Goal: Navigation & Orientation: Go to known website

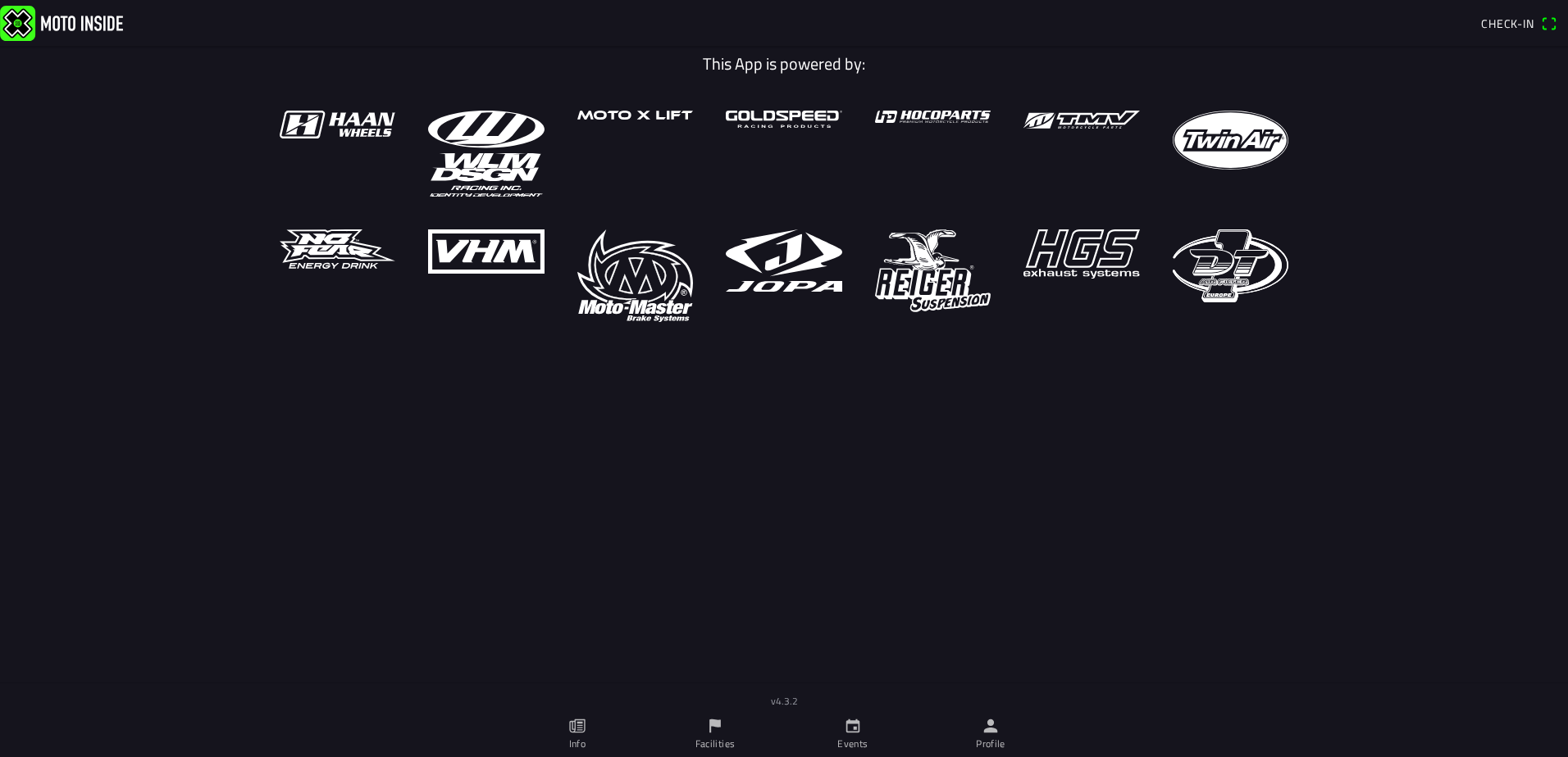
click at [530, 55] on h1 "This App is powered by:" at bounding box center [784, 63] width 1033 height 19
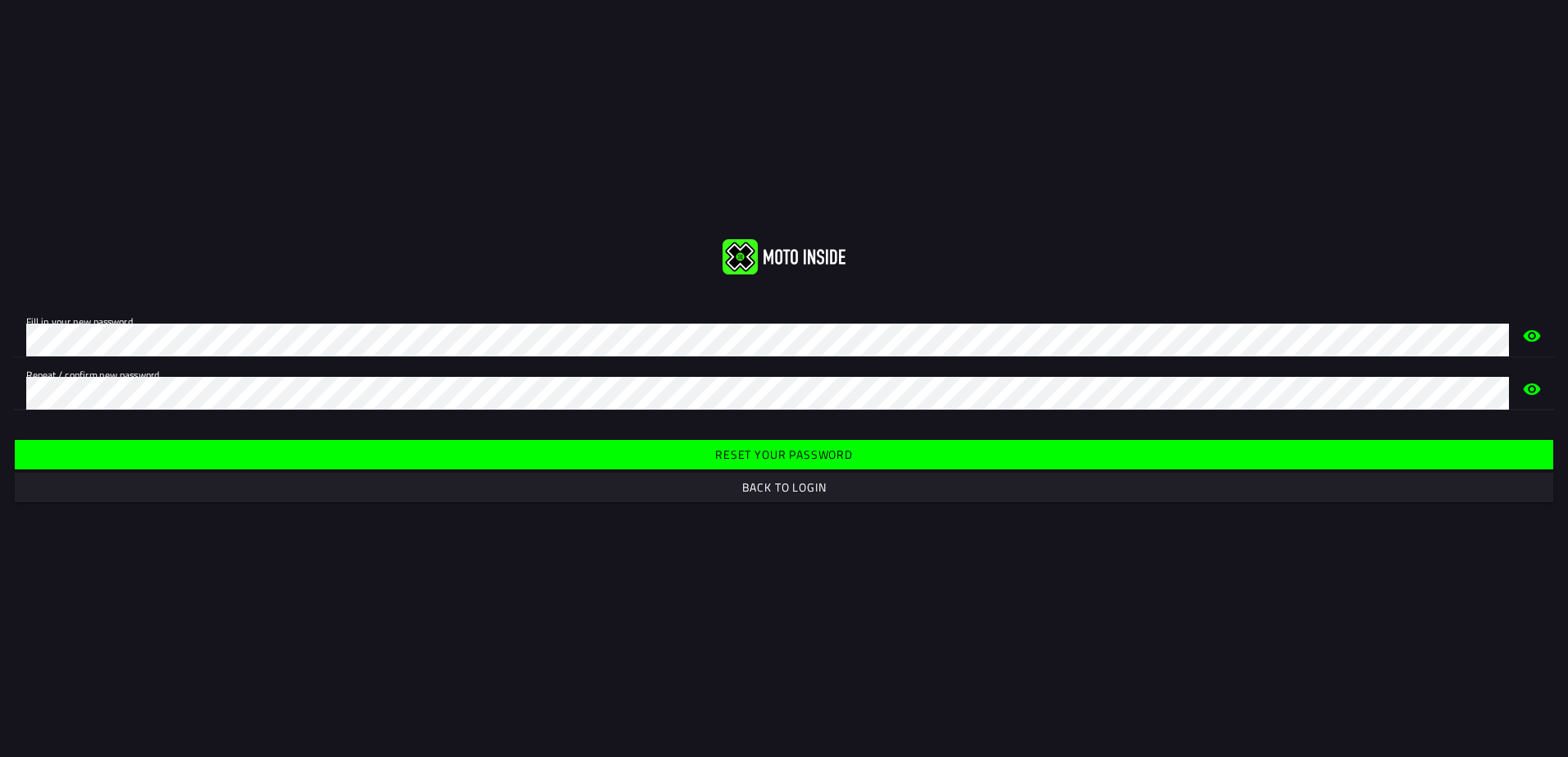
click at [0, 0] on slot "Back to login" at bounding box center [0, 0] width 0 height 0
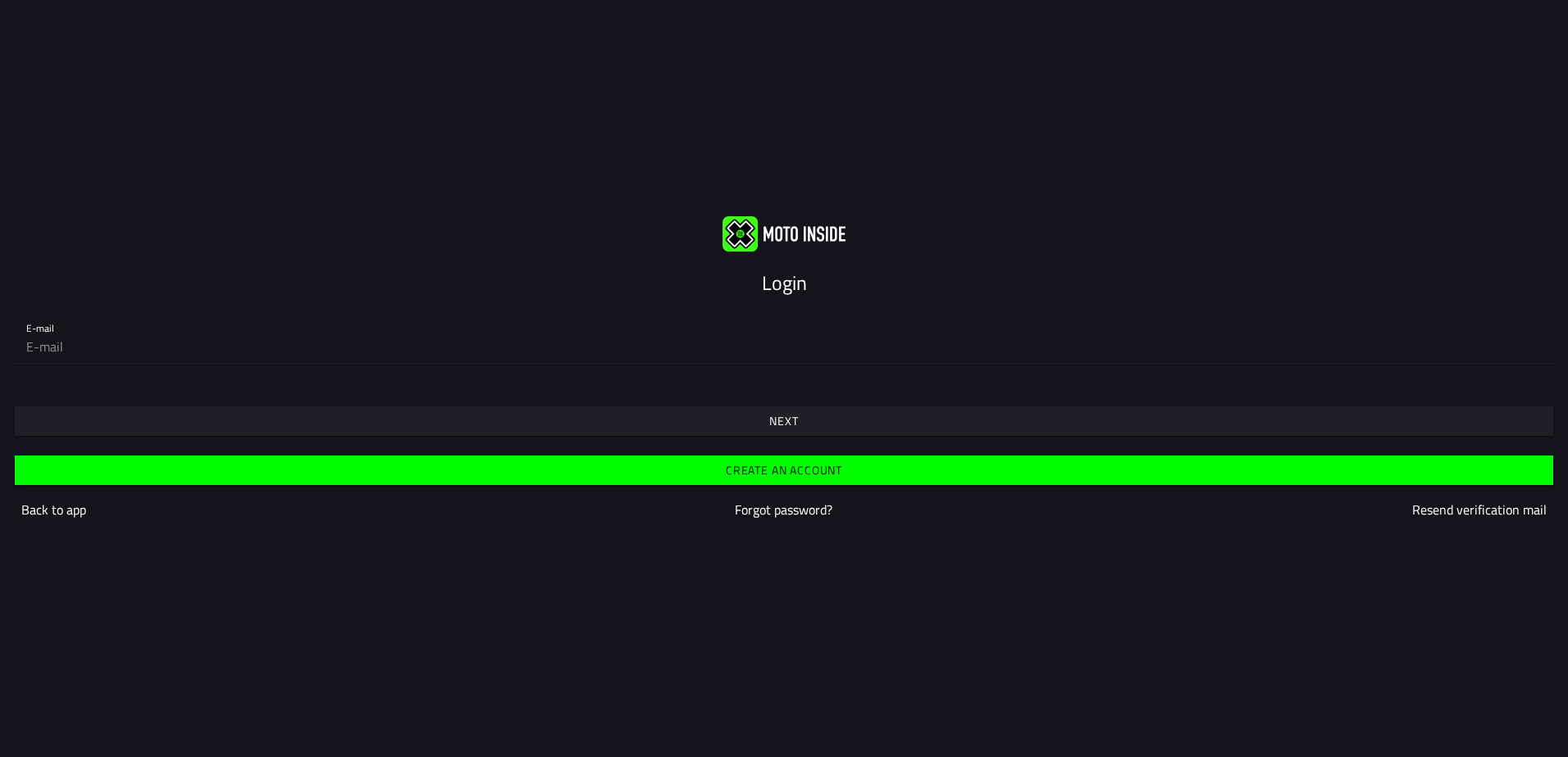
click at [0, 0] on slot "Login" at bounding box center [0, 0] width 0 height 0
click at [789, 234] on img at bounding box center [784, 234] width 123 height 35
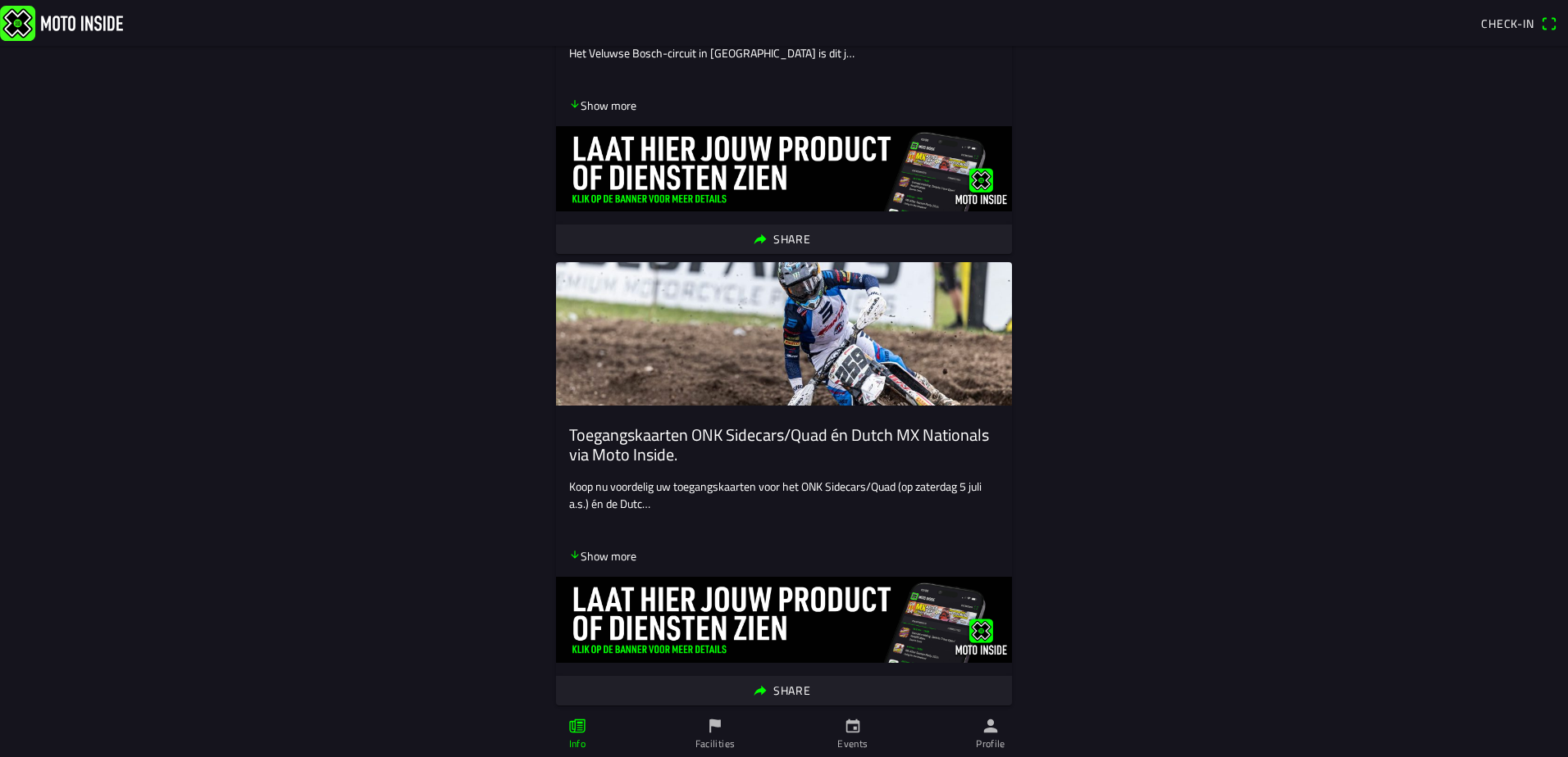
scroll to position [492, 0]
